Goal: Task Accomplishment & Management: Manage account settings

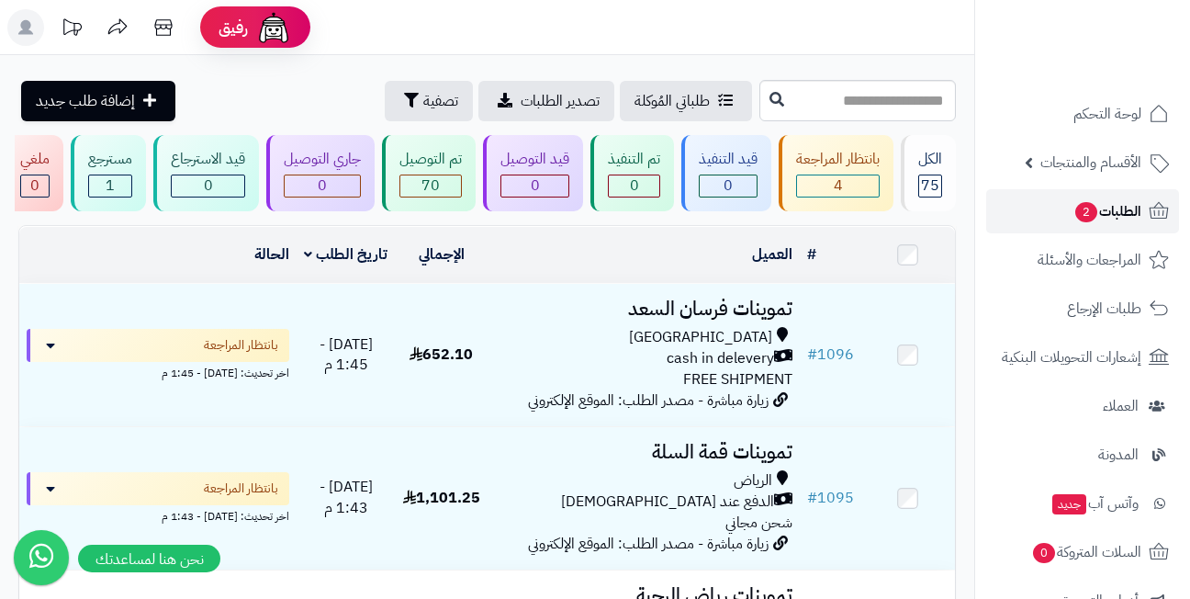
click at [1074, 205] on span "الطلبات 2" at bounding box center [1108, 211] width 68 height 26
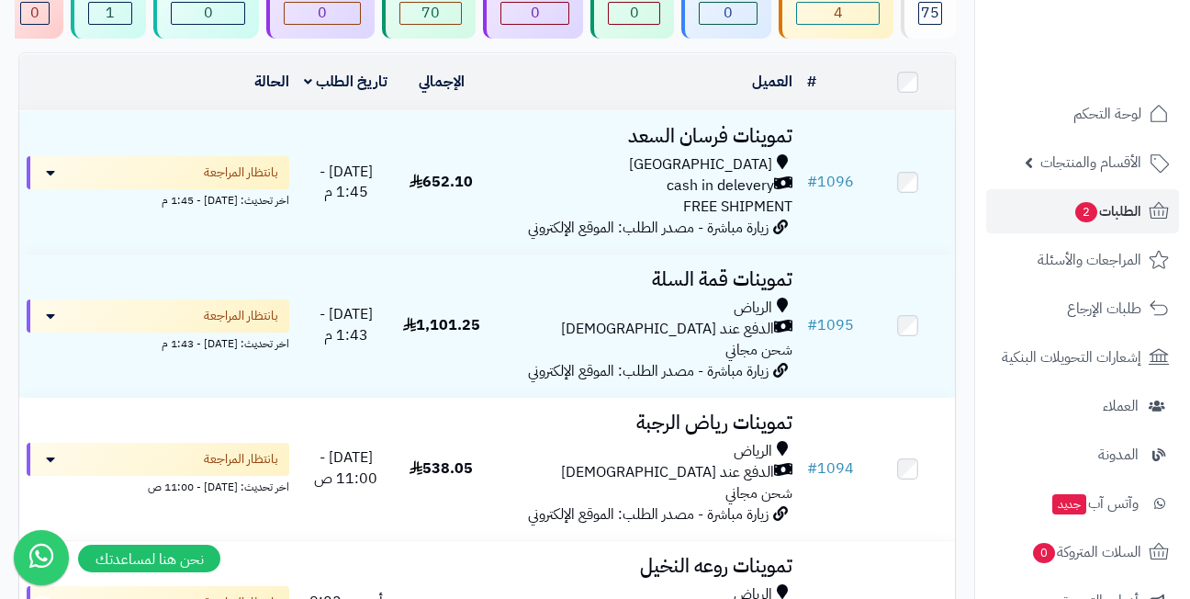
scroll to position [184, 0]
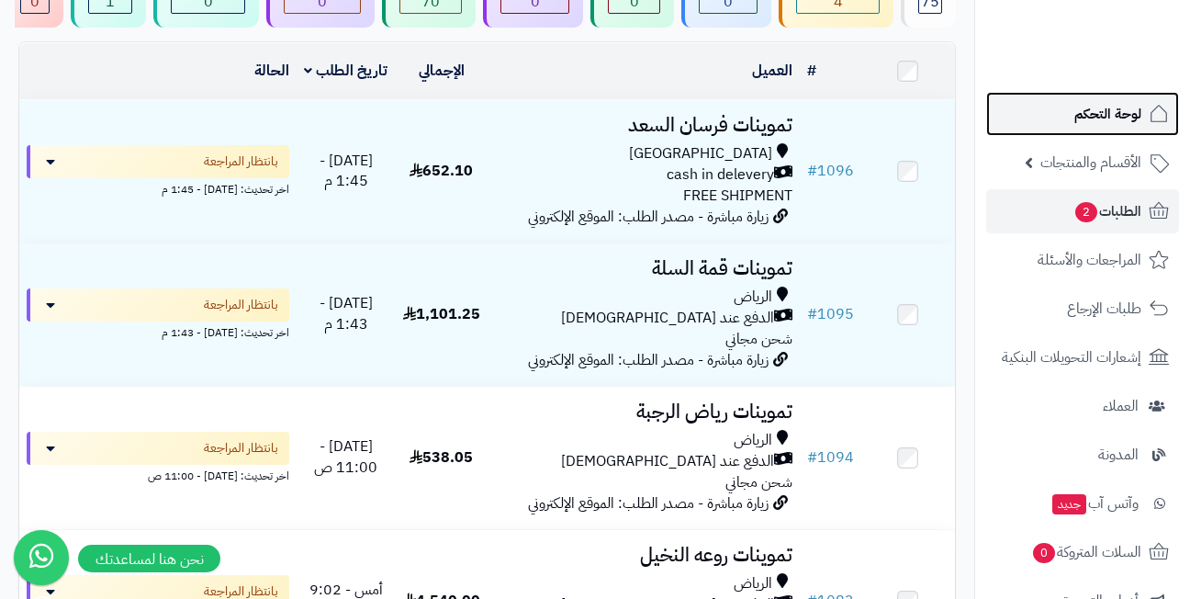
click at [1051, 113] on link "لوحة التحكم" at bounding box center [1082, 114] width 193 height 44
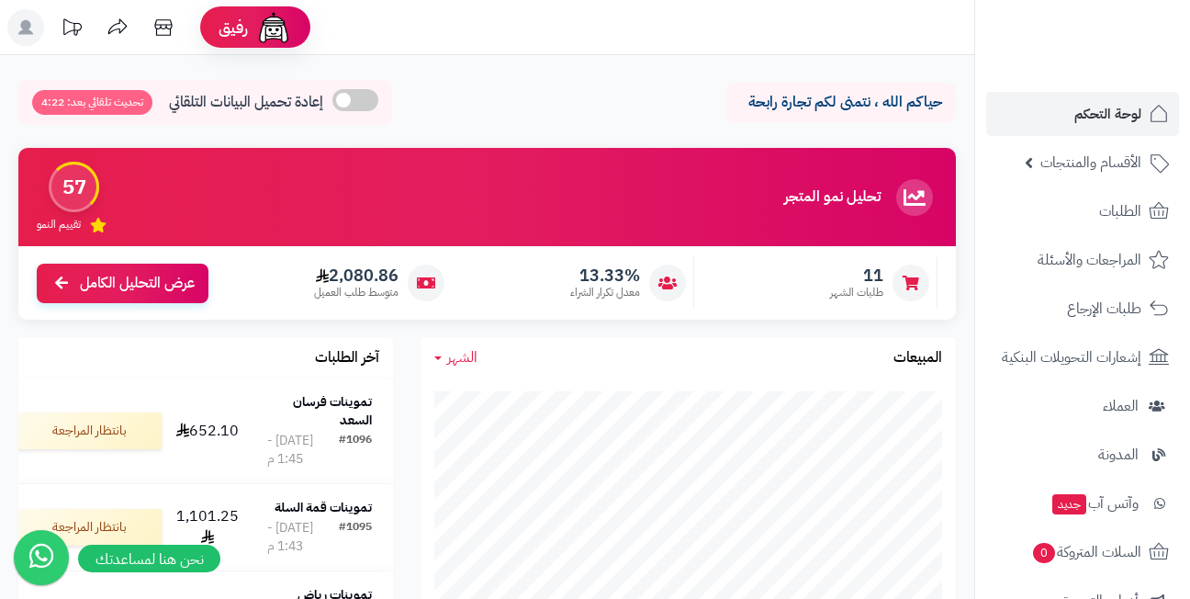
drag, startPoint x: 0, startPoint y: 0, endPoint x: 501, endPoint y: 44, distance: 502.5
click at [501, 44] on header "رفيق ! الطلبات معالجة مكتمل إرجاع المنتجات العملاء المتواجدون الان 428 عملاء من…" at bounding box center [595, 27] width 1190 height 55
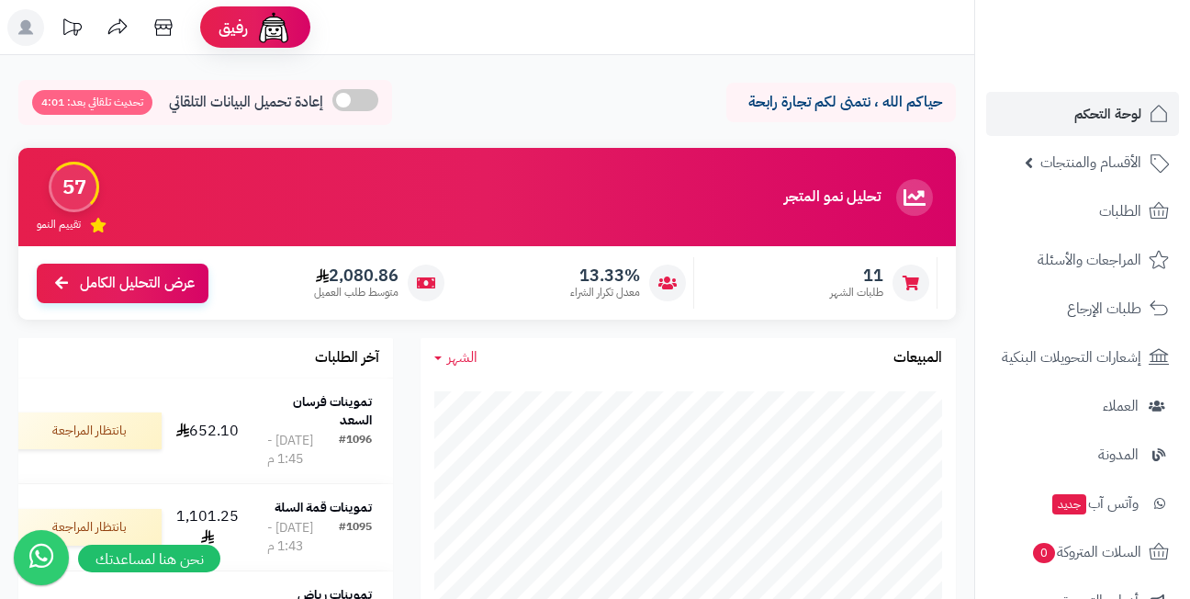
click at [501, 44] on header "رفيق ! الطلبات معالجة مكتمل إرجاع المنتجات العملاء المتواجدون الان 428 عملاء من…" at bounding box center [595, 27] width 1190 height 55
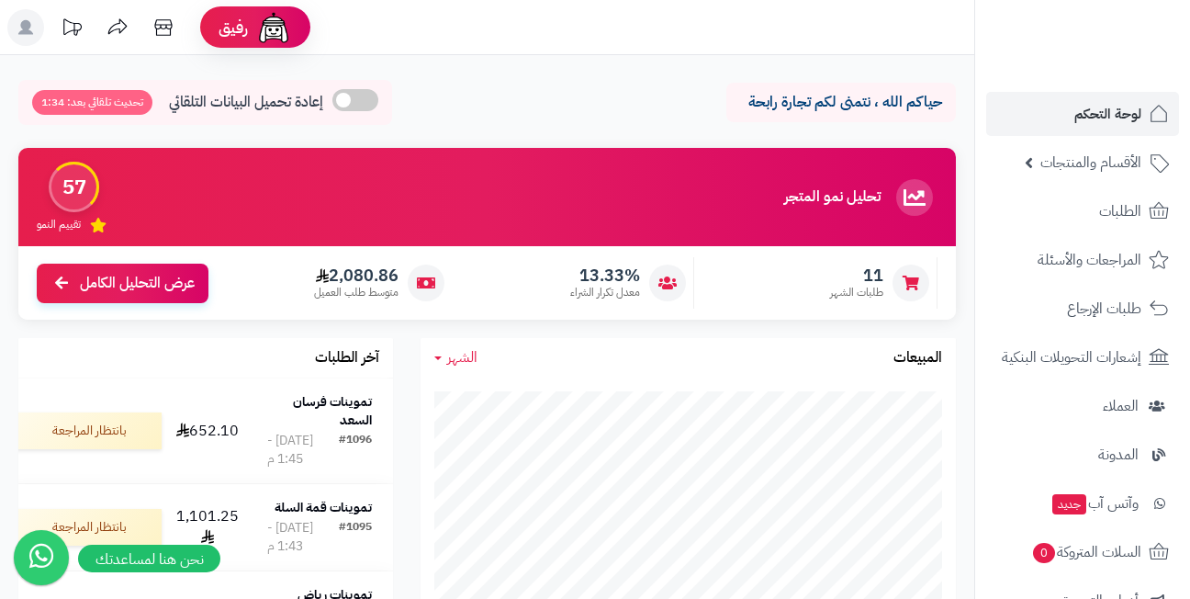
click at [501, 44] on header "رفيق ! الطلبات معالجة مكتمل إرجاع المنتجات العملاء المتواجدون الان 428 عملاء من…" at bounding box center [595, 27] width 1190 height 55
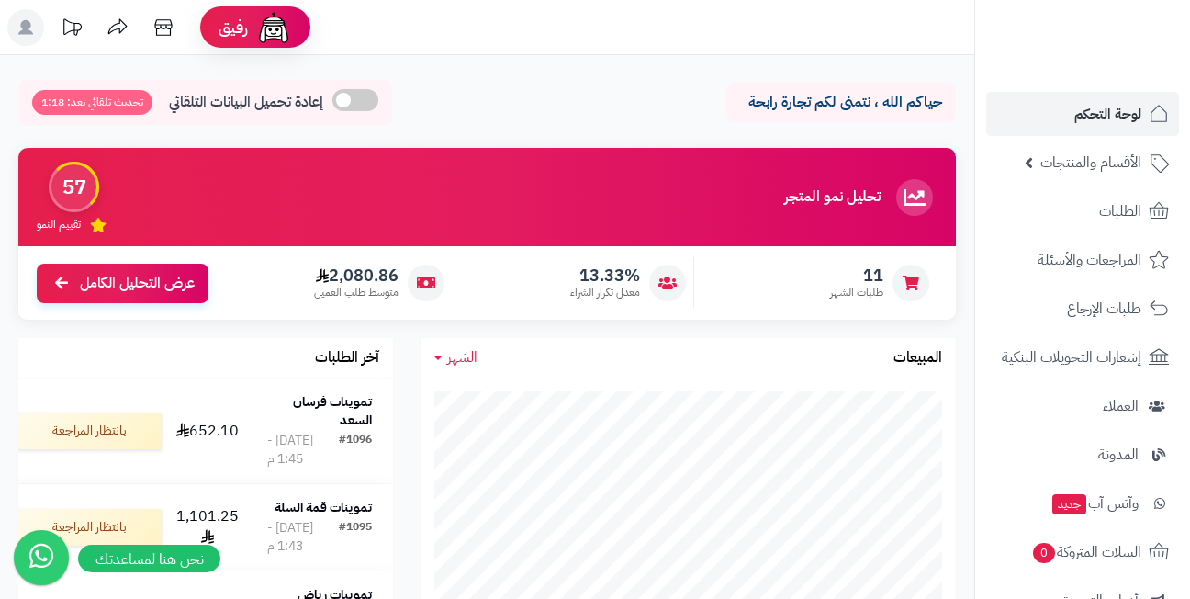
click at [501, 44] on header "رفيق ! الطلبات معالجة مكتمل إرجاع المنتجات العملاء المتواجدون الان 428 عملاء من…" at bounding box center [595, 27] width 1190 height 55
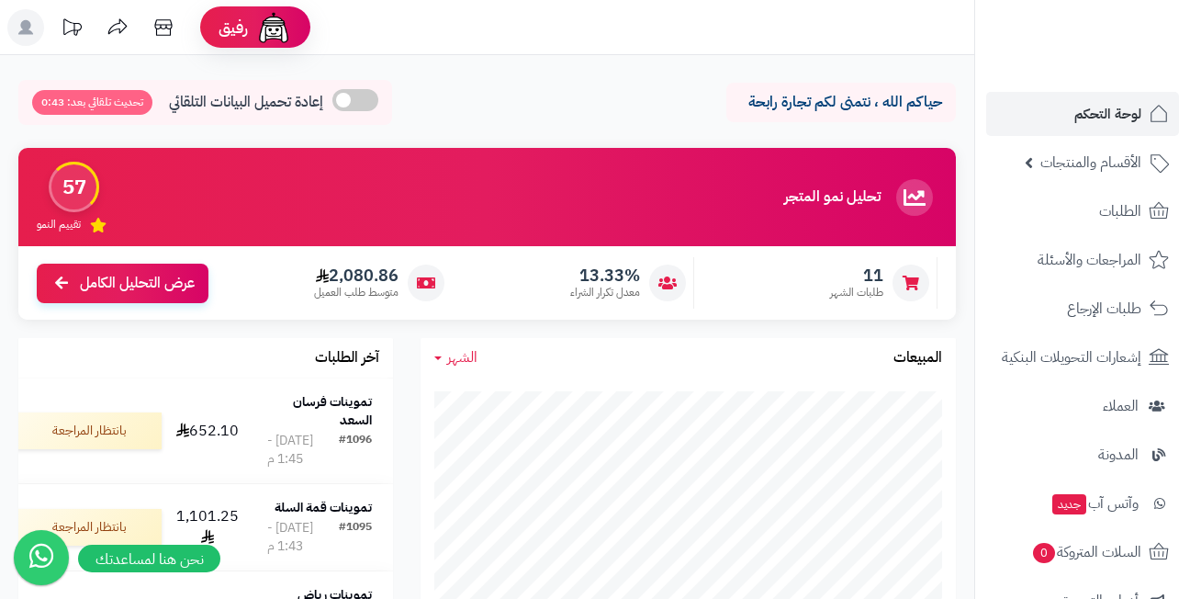
click at [501, 44] on header "رفيق ! الطلبات معالجة مكتمل إرجاع المنتجات العملاء المتواجدون الان 428 عملاء من…" at bounding box center [595, 27] width 1190 height 55
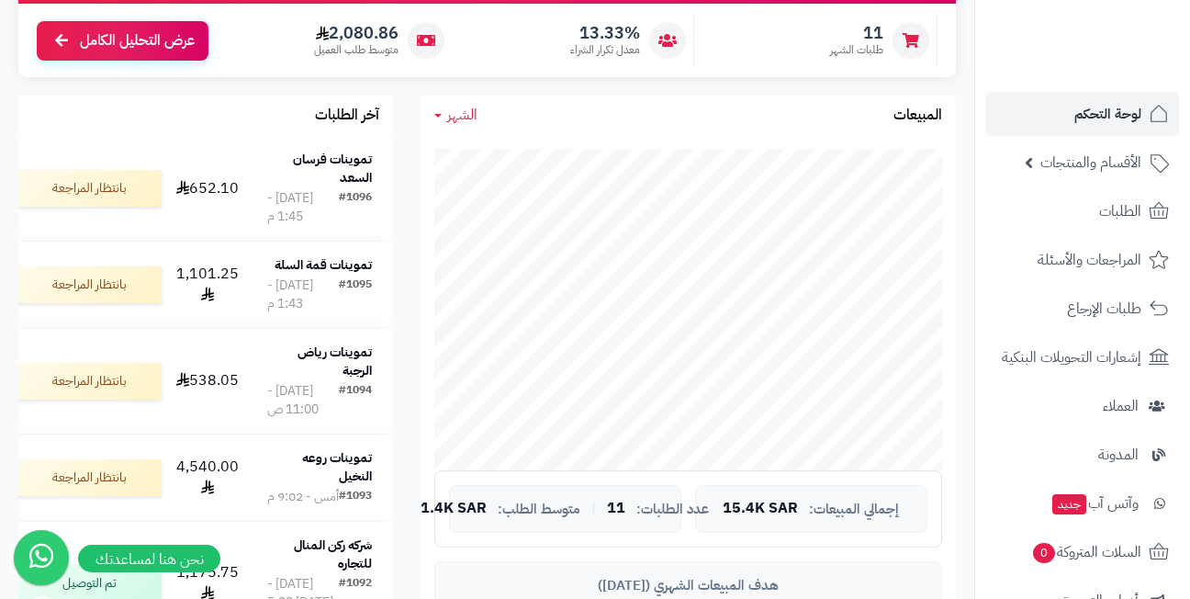
scroll to position [276, 0]
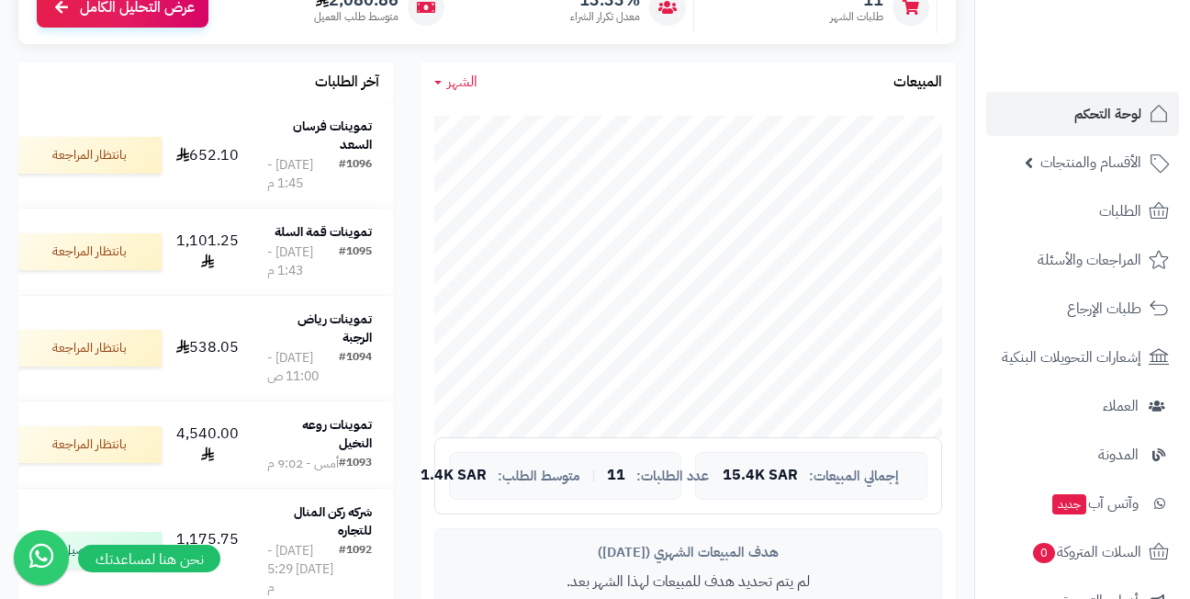
click at [402, 144] on div "آخر الطلبات تموينات فرسان السعد #1096 [DATE] - 1:45 م 652.10 بانتظار المراجعة ت…" at bounding box center [206, 406] width 402 height 689
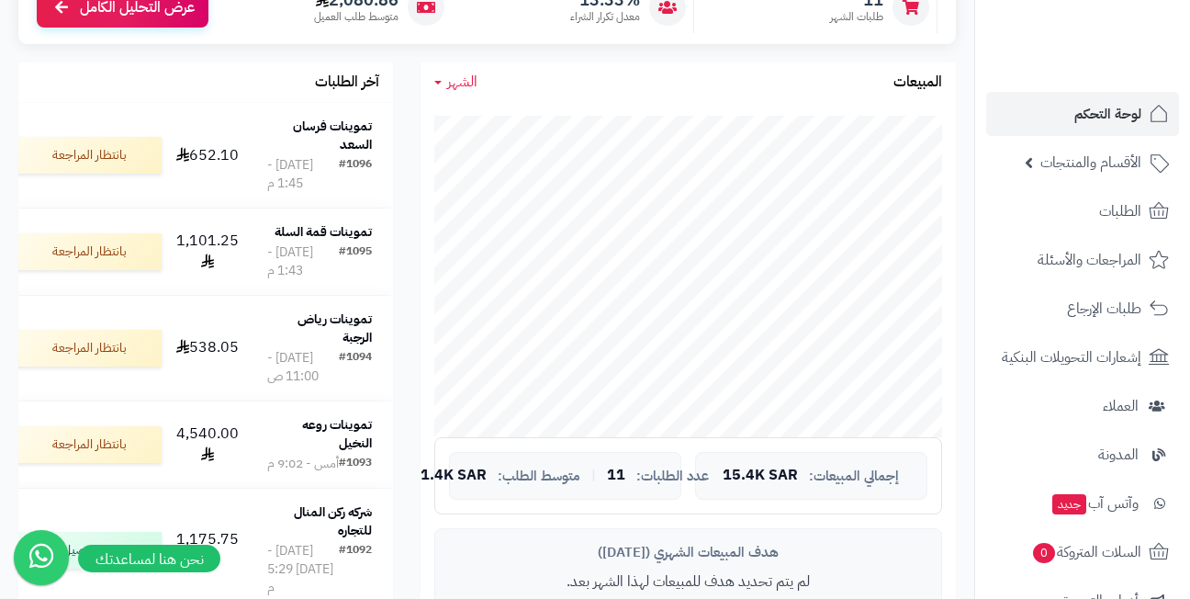
click at [402, 144] on div "آخر الطلبات تموينات فرسان السعد #1096 [DATE] - 1:45 م 652.10 بانتظار المراجعة ت…" at bounding box center [206, 406] width 402 height 689
click at [399, 265] on div "آخر الطلبات تموينات فرسان السعد #1096 [DATE] - 1:45 م 652.10 بانتظار المراجعة ت…" at bounding box center [206, 406] width 402 height 689
click at [399, 143] on div "آخر الطلبات تموينات فرسان السعد #1096 [DATE] - 1:45 م 652.10 بانتظار المراجعة ت…" at bounding box center [206, 406] width 402 height 689
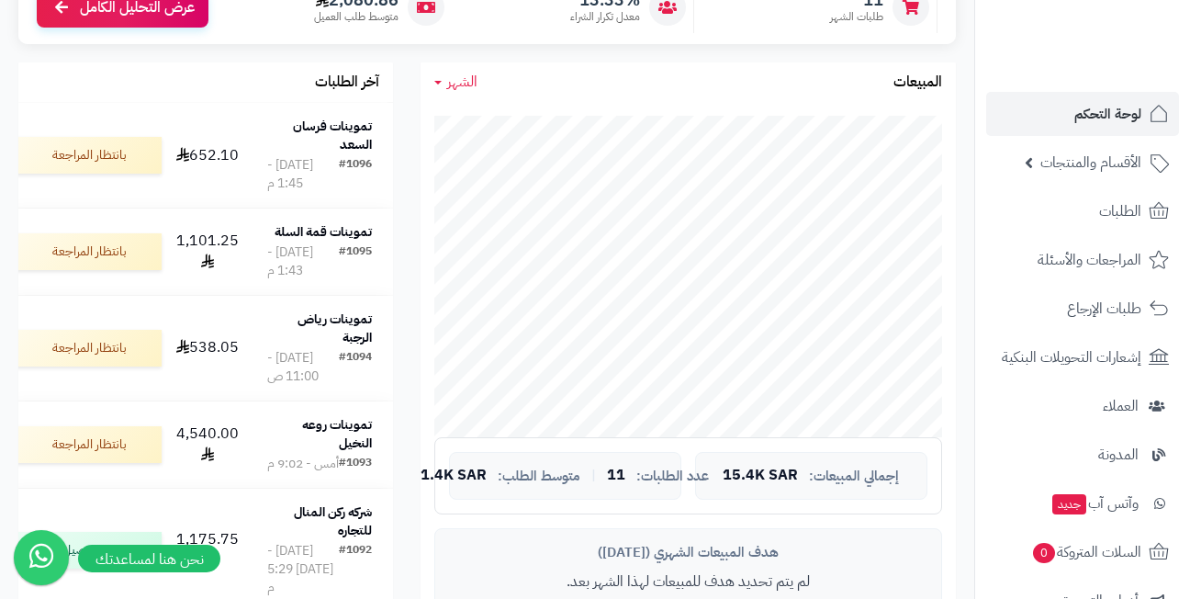
click at [399, 263] on div "آخر الطلبات تموينات فرسان السعد #1096 [DATE] - 1:45 م 652.10 بانتظار المراجعة ت…" at bounding box center [206, 406] width 402 height 689
click at [396, 365] on div "آخر الطلبات تموينات فرسان السعد #1096 [DATE] - 1:45 م 652.10 بانتظار المراجعة ت…" at bounding box center [206, 406] width 402 height 689
click at [411, 247] on div "الشهر [DATE] الأسبوع الشهر السنة المبيعات جاري التحميل... إجمالي المبيعات: 15.4…" at bounding box center [688, 381] width 563 height 638
click at [405, 141] on div "آخر الطلبات تموينات فرسان السعد #1096 [DATE] - 1:45 م 652.10 بانتظار المراجعة ت…" at bounding box center [206, 406] width 402 height 689
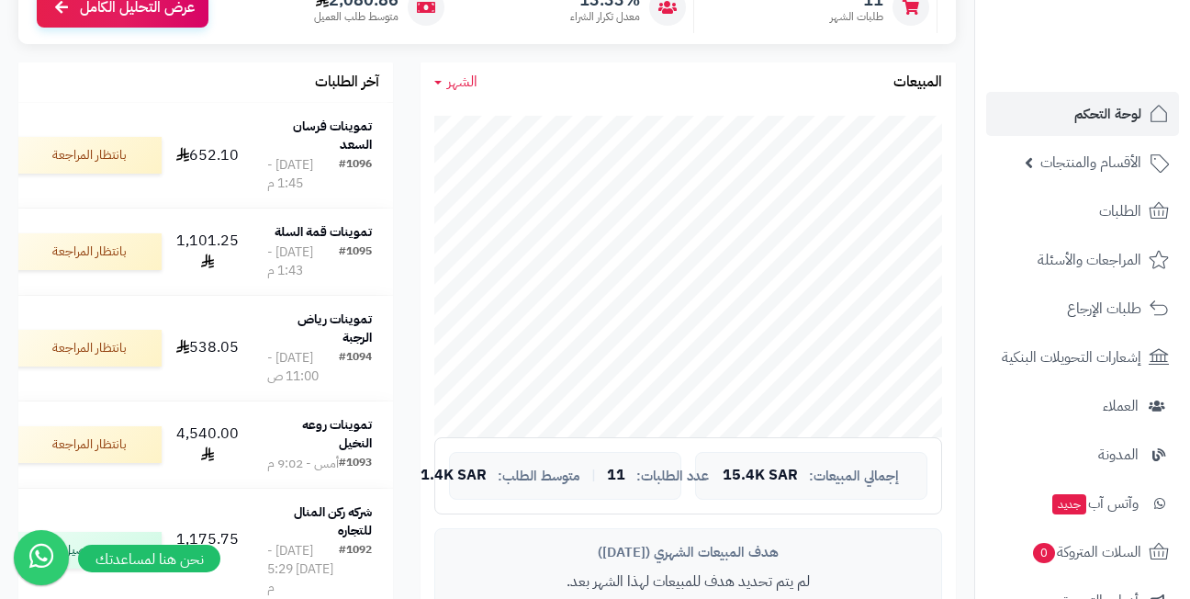
click at [405, 141] on div "آخر الطلبات تموينات فرسان السعد #1096 [DATE] - 1:45 م 652.10 بانتظار المراجعة ت…" at bounding box center [206, 406] width 402 height 689
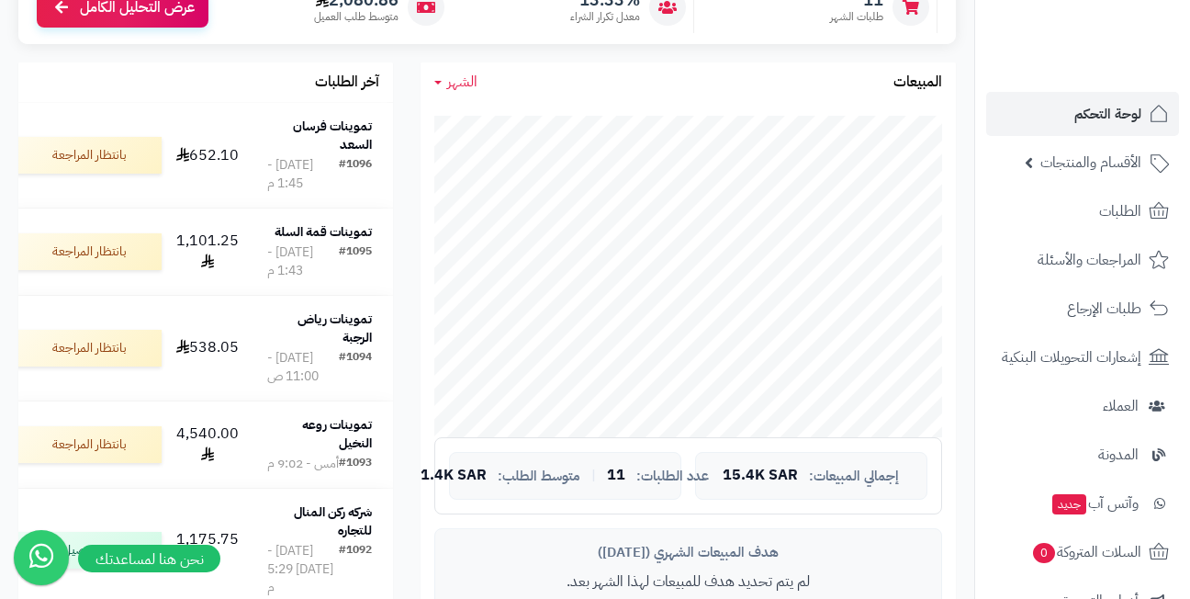
click at [405, 141] on div "آخر الطلبات تموينات فرسان السعد #1096 [DATE] - 1:45 م 652.10 بانتظار المراجعة ت…" at bounding box center [206, 406] width 402 height 689
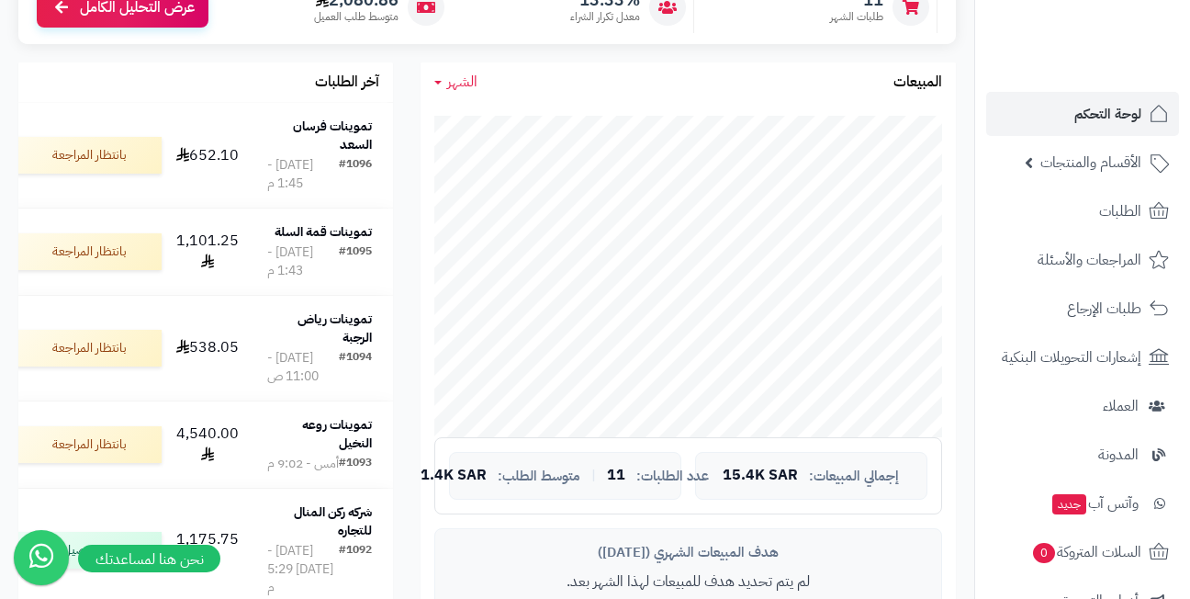
click at [405, 141] on div "آخر الطلبات تموينات فرسان السعد #1096 [DATE] - 1:45 م 652.10 بانتظار المراجعة ت…" at bounding box center [206, 406] width 402 height 689
click at [405, 136] on div "آخر الطلبات تموينات فرسان السعد #1096 [DATE] - 1:45 م 652.10 بانتظار المراجعة ت…" at bounding box center [206, 406] width 402 height 689
click at [404, 143] on div "آخر الطلبات تموينات فرسان السعد #1096 [DATE] - 1:45 م 652.10 بانتظار المراجعة ت…" at bounding box center [206, 406] width 402 height 689
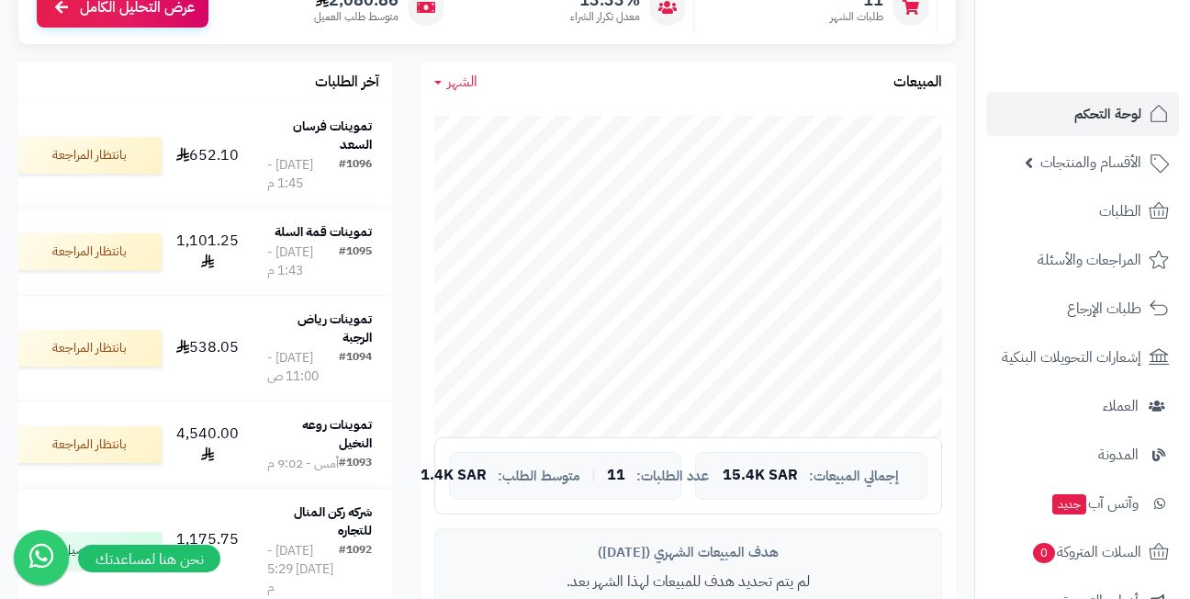
click at [404, 143] on div "آخر الطلبات تموينات فرسان السعد #1096 [DATE] - 1:45 م 652.10 بانتظار المراجعة ت…" at bounding box center [206, 406] width 402 height 689
click at [404, 144] on div "آخر الطلبات تموينات فرسان السعد #1096 [DATE] - 1:45 م 652.10 بانتظار المراجعة ت…" at bounding box center [206, 406] width 402 height 689
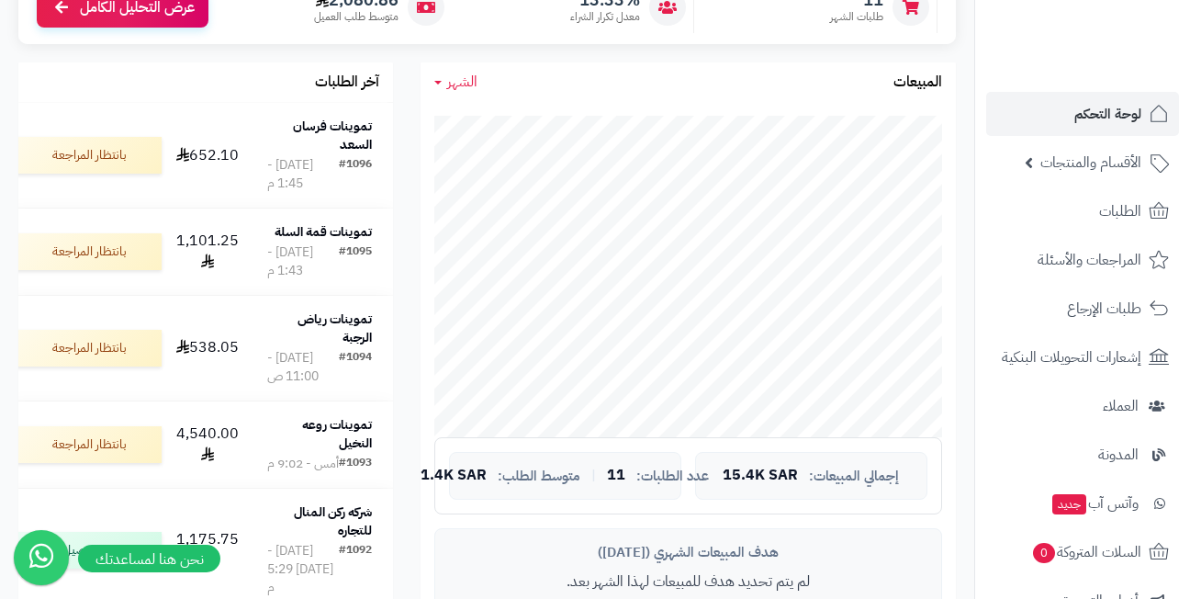
click at [404, 144] on div "آخر الطلبات تموينات فرسان السعد #1096 [DATE] - 1:45 م 652.10 بانتظار المراجعة ت…" at bounding box center [206, 406] width 402 height 689
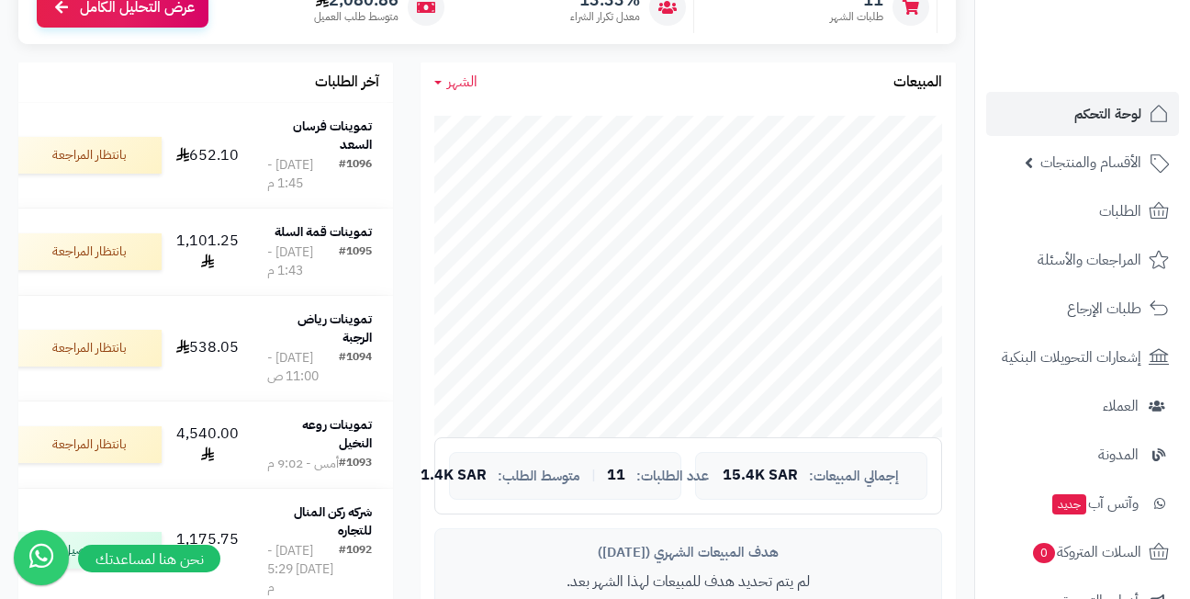
click at [404, 144] on div "آخر الطلبات تموينات فرسان السعد #1096 [DATE] - 1:45 م 652.10 بانتظار المراجعة ت…" at bounding box center [206, 406] width 402 height 689
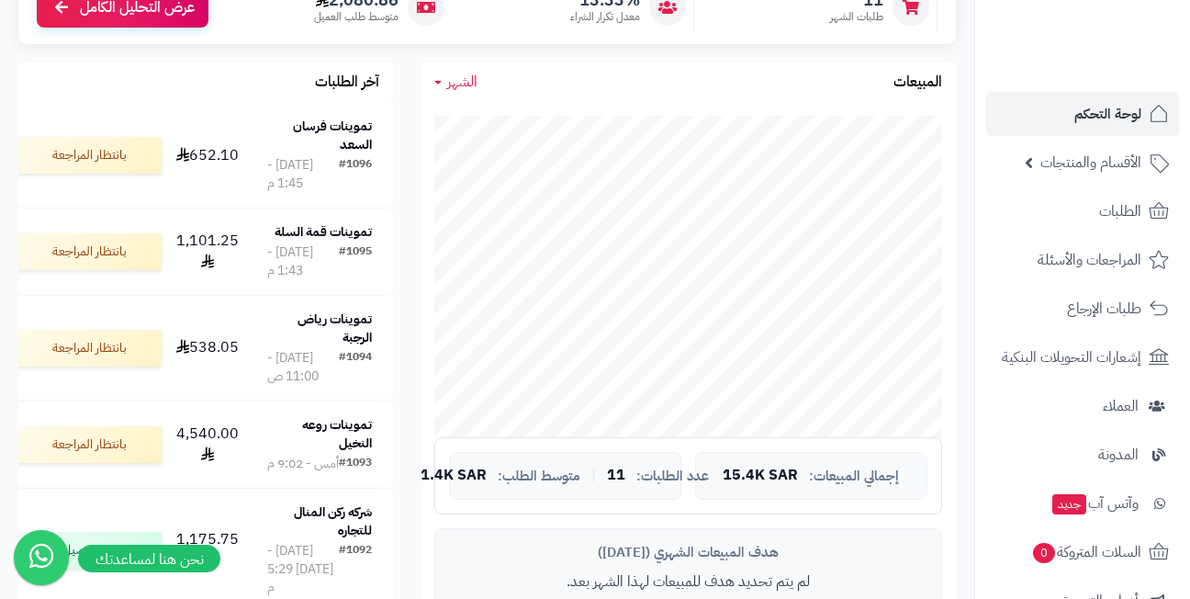
click at [404, 144] on div "آخر الطلبات تموينات فرسان السعد #1096 [DATE] - 1:45 م 652.10 بانتظار المراجعة ت…" at bounding box center [206, 406] width 402 height 689
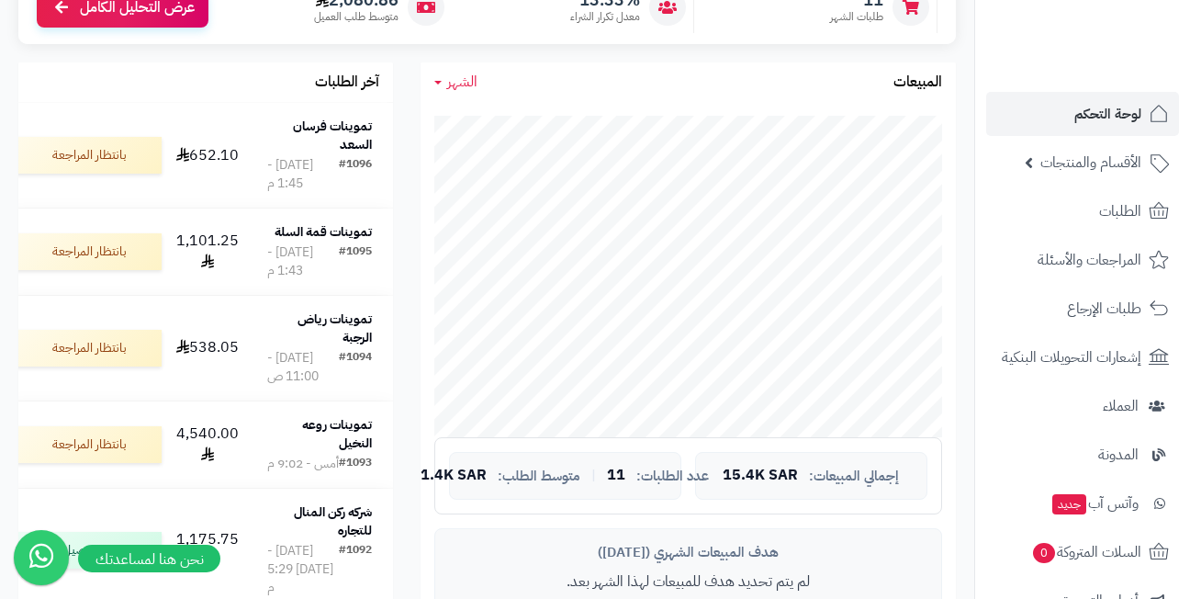
click at [404, 144] on div "آخر الطلبات تموينات فرسان السعد #1096 [DATE] - 1:45 م 652.10 بانتظار المراجعة ت…" at bounding box center [206, 406] width 402 height 689
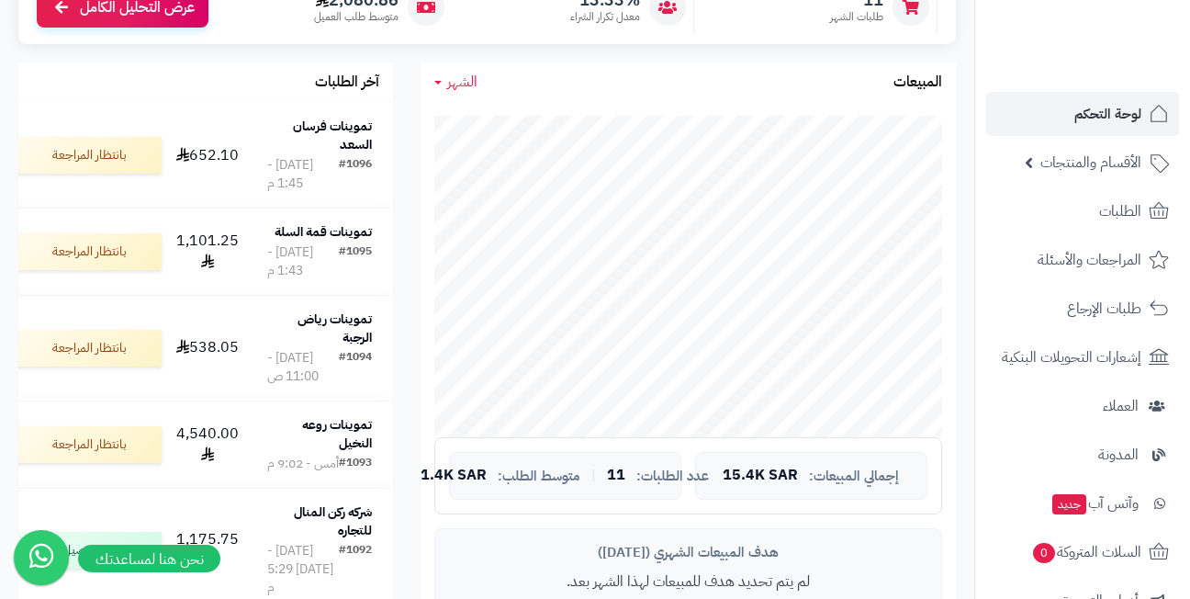
click at [404, 144] on div "آخر الطلبات تموينات فرسان السعد #1096 [DATE] - 1:45 م 652.10 بانتظار المراجعة ت…" at bounding box center [206, 406] width 402 height 689
click at [404, 135] on div "آخر الطلبات تموينات فرسان السعد #1096 [DATE] - 1:45 م 652.10 بانتظار المراجعة ت…" at bounding box center [206, 406] width 402 height 689
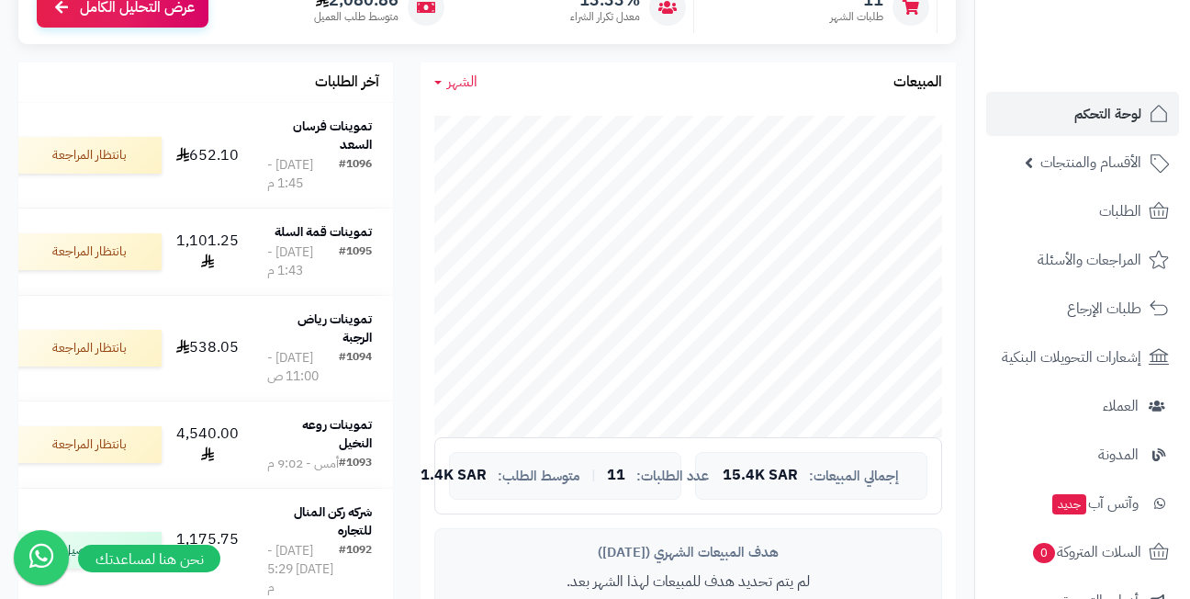
click at [404, 135] on div "آخر الطلبات تموينات فرسان السعد #1096 [DATE] - 1:45 م 652.10 بانتظار المراجعة ت…" at bounding box center [206, 406] width 402 height 689
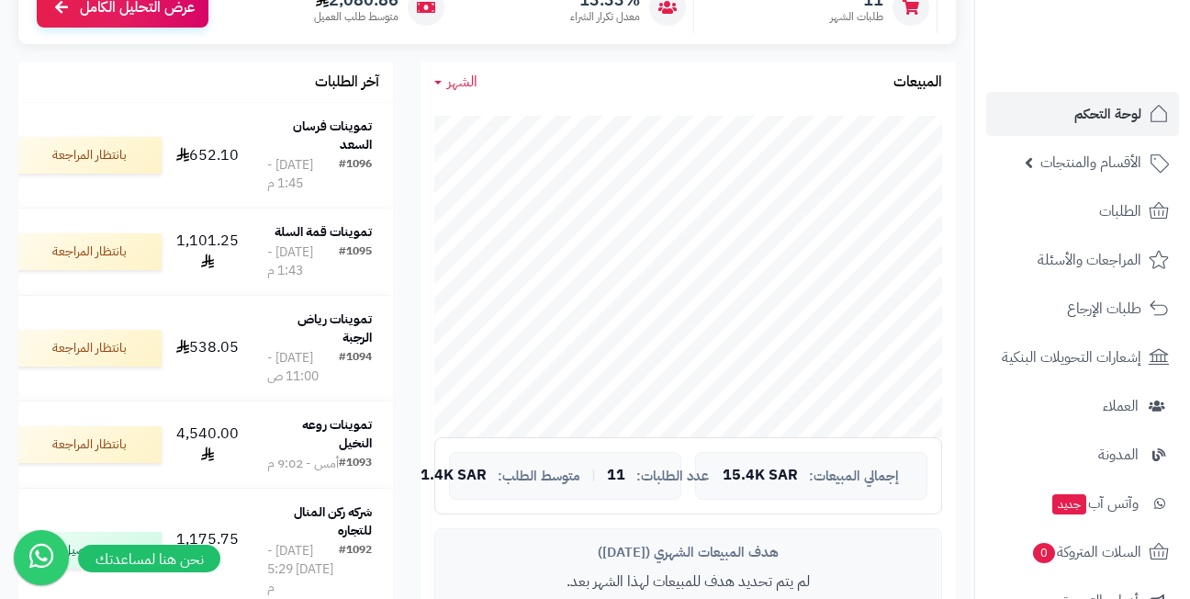
click at [404, 135] on div "آخر الطلبات تموينات فرسان السعد #1096 [DATE] - 1:45 م 652.10 بانتظار المراجعة ت…" at bounding box center [206, 406] width 402 height 689
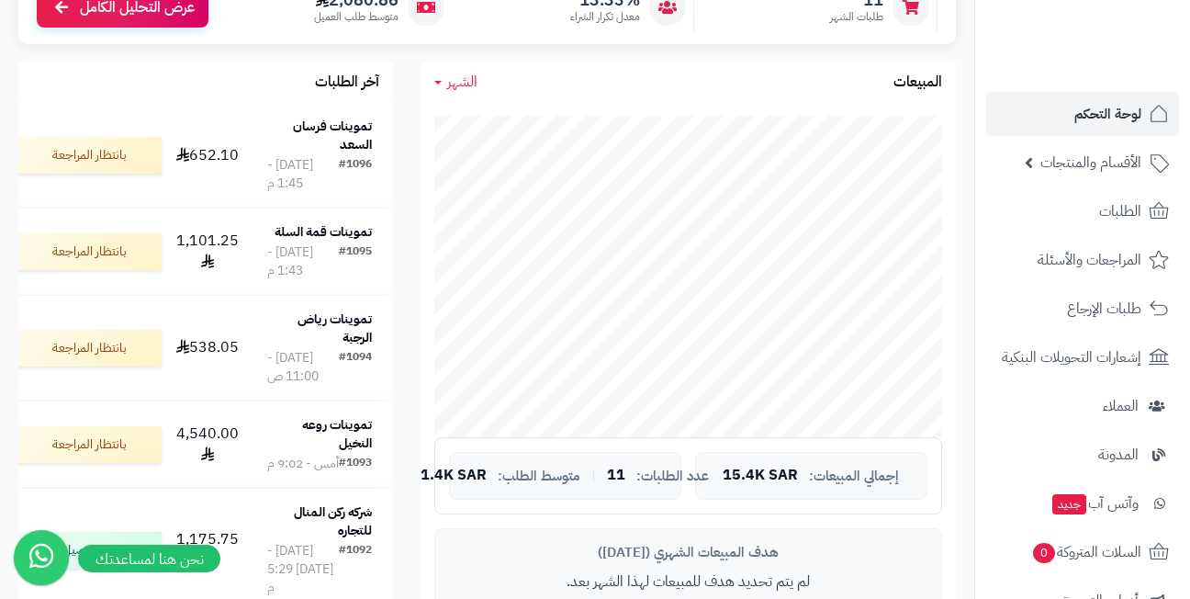
click at [404, 135] on div "آخر الطلبات تموينات فرسان السعد #1096 [DATE] - 1:45 م 652.10 بانتظار المراجعة ت…" at bounding box center [206, 406] width 402 height 689
click at [403, 143] on div "آخر الطلبات تموينات فرسان السعد #1096 [DATE] - 1:45 م 652.10 بانتظار المراجعة ت…" at bounding box center [206, 406] width 402 height 689
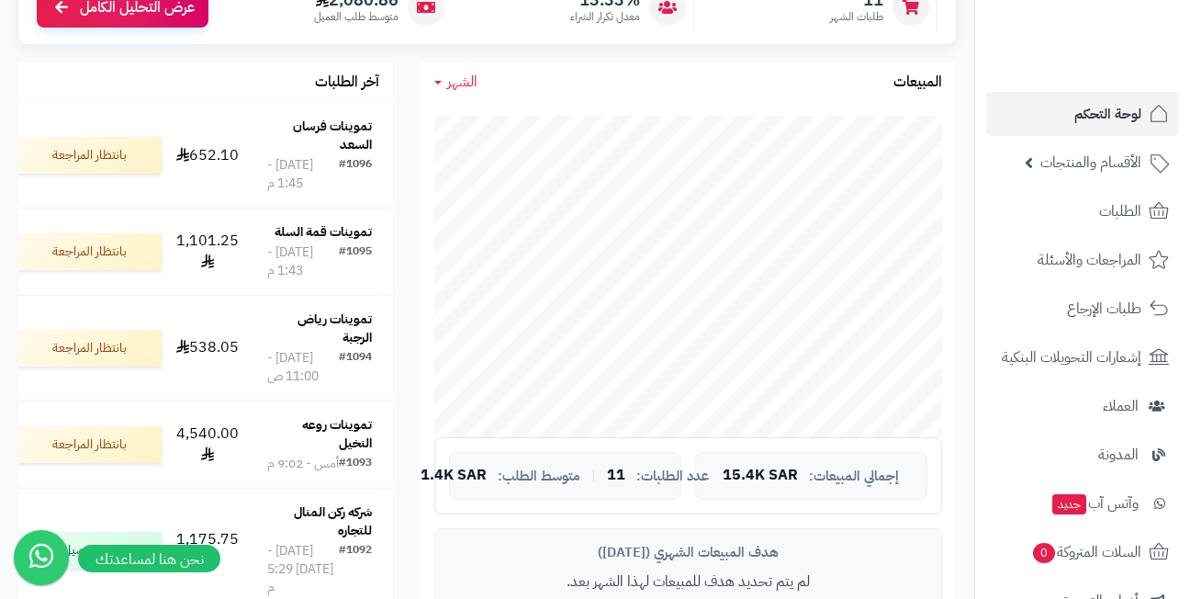
click at [403, 143] on div "آخر الطلبات تموينات فرسان السعد #1096 [DATE] - 1:45 م 652.10 بانتظار المراجعة ت…" at bounding box center [206, 406] width 402 height 689
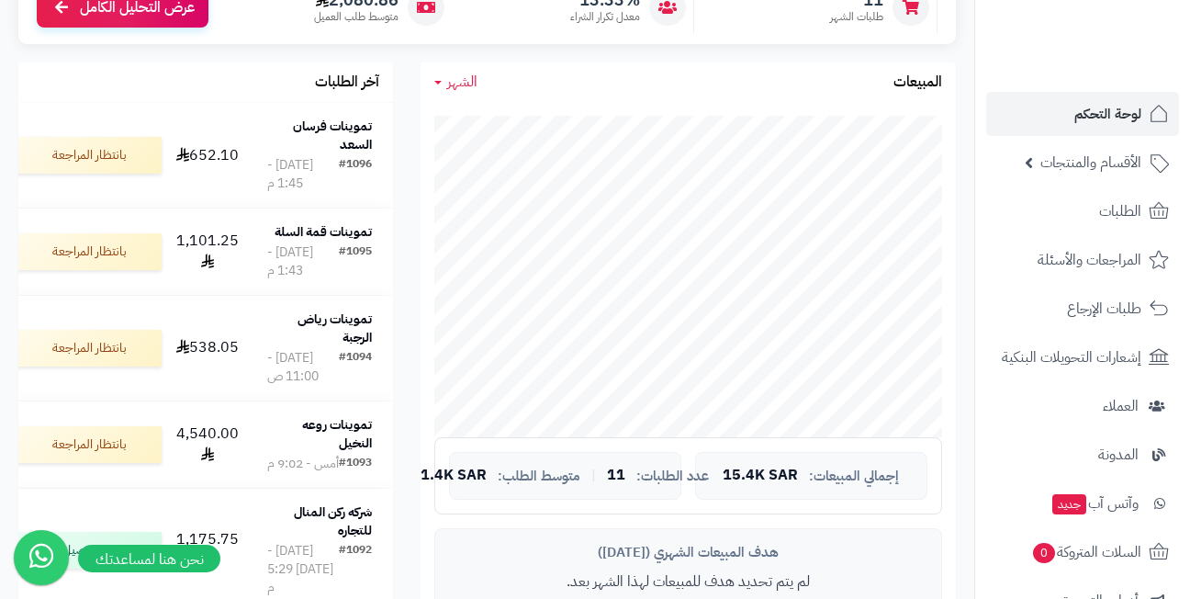
click at [403, 143] on div "آخر الطلبات تموينات فرسان السعد #1096 [DATE] - 1:45 م 652.10 بانتظار المراجعة ت…" at bounding box center [206, 406] width 402 height 689
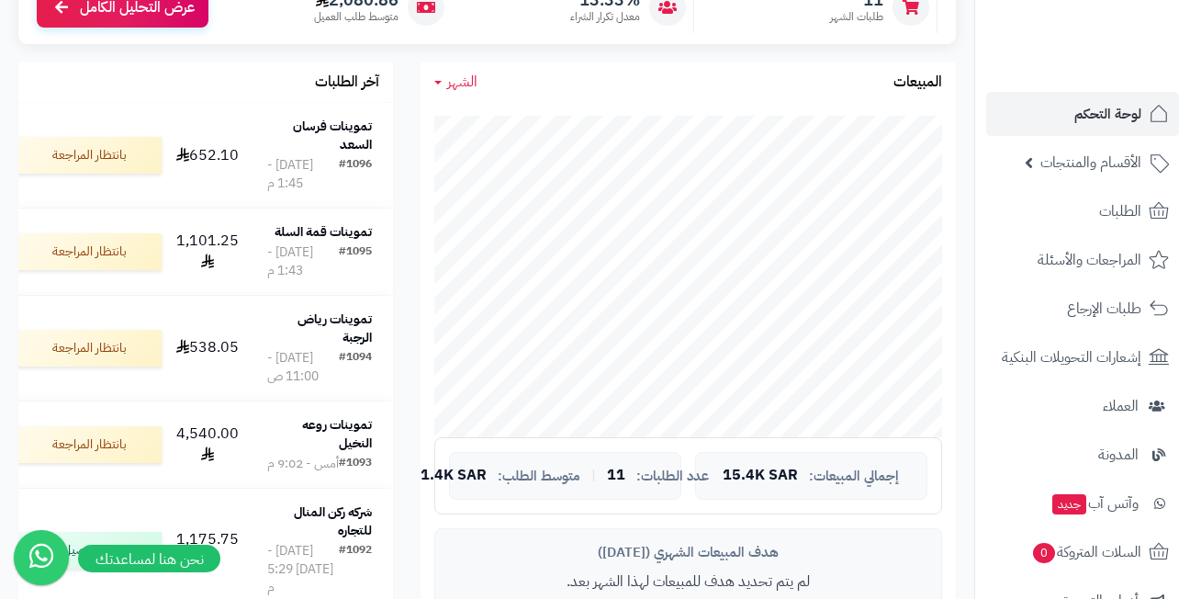
click at [403, 143] on div "آخر الطلبات تموينات فرسان السعد #1096 [DATE] - 1:45 م 652.10 بانتظار المراجعة ت…" at bounding box center [206, 406] width 402 height 689
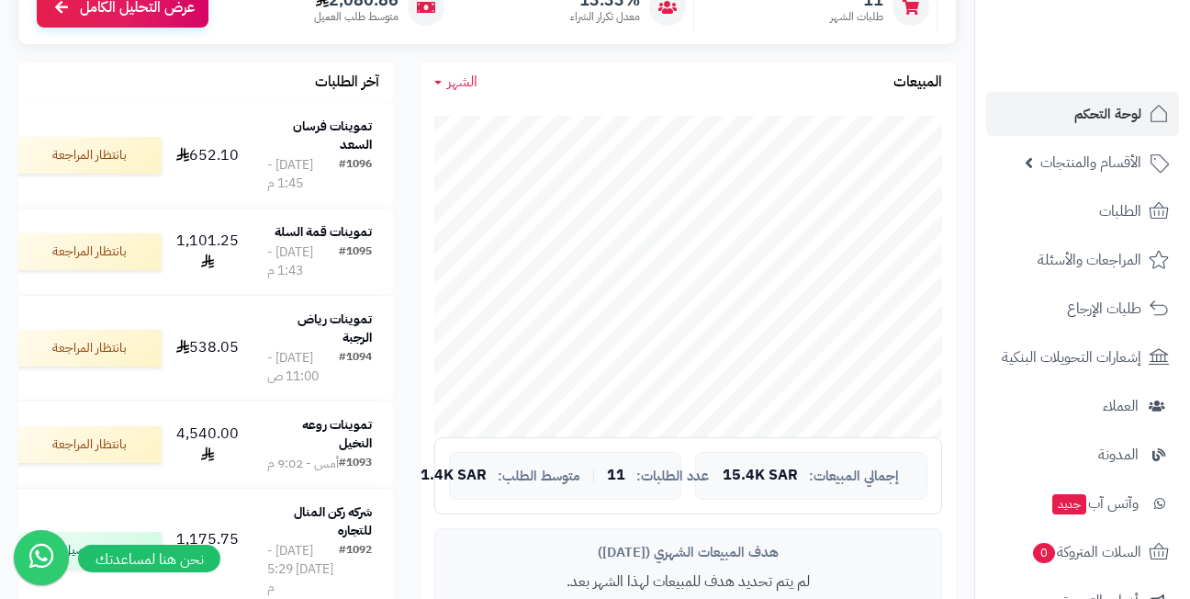
click at [403, 143] on div "آخر الطلبات تموينات فرسان السعد #1096 [DATE] - 1:45 م 652.10 بانتظار المراجعة ت…" at bounding box center [206, 406] width 402 height 689
click at [404, 135] on div "آخر الطلبات تموينات فرسان السعد #1096 [DATE] - 1:45 م 652.10 بانتظار المراجعة ت…" at bounding box center [206, 406] width 402 height 689
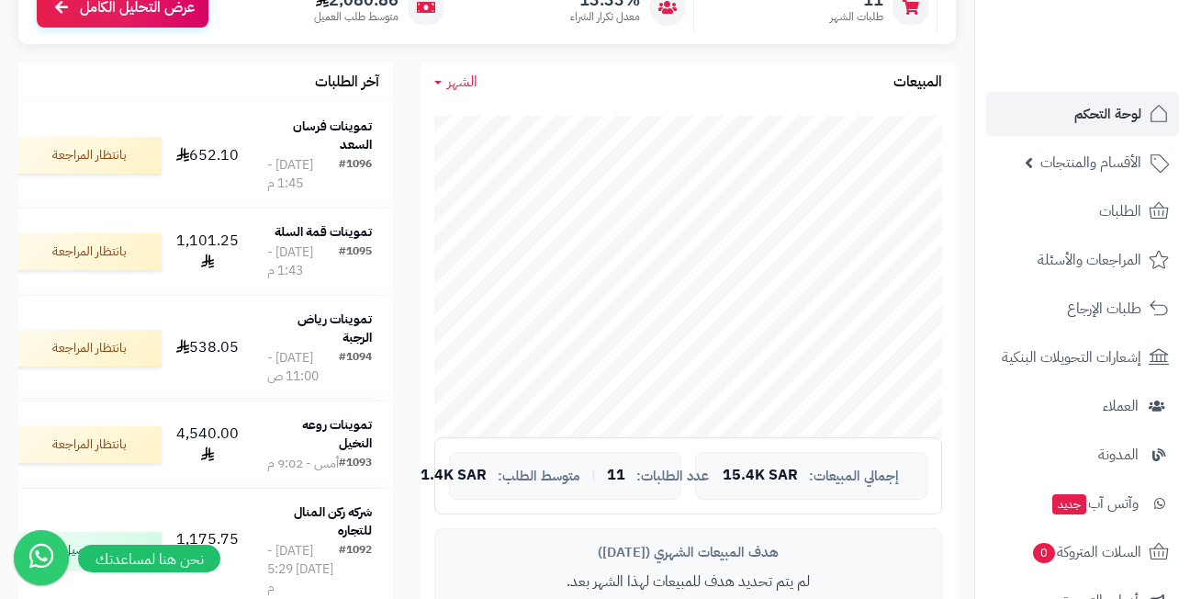
click at [404, 135] on div "آخر الطلبات تموينات فرسان السعد #1096 [DATE] - 1:45 م 652.10 بانتظار المراجعة ت…" at bounding box center [206, 406] width 402 height 689
